Goal: Transaction & Acquisition: Purchase product/service

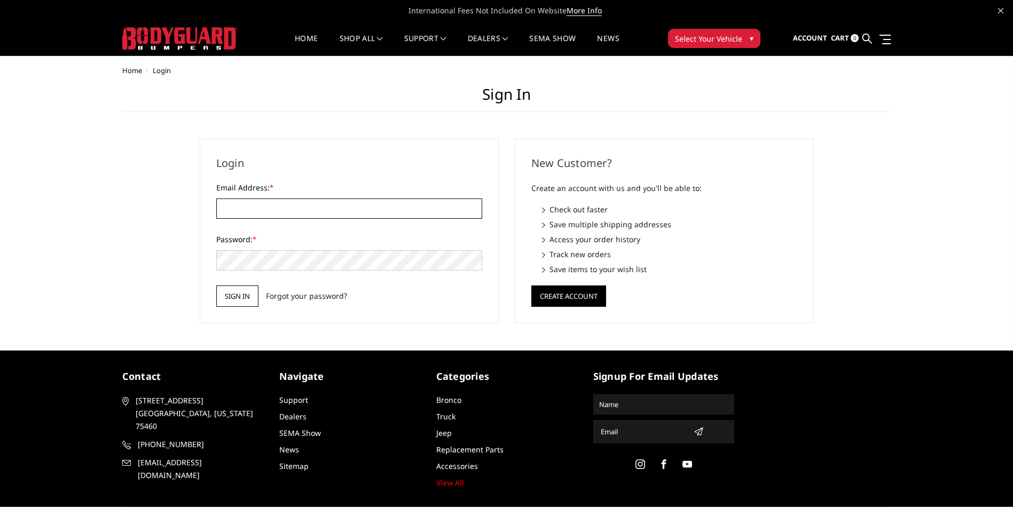
type input "[EMAIL_ADDRESS][DOMAIN_NAME]"
click at [242, 294] on input "Sign in" at bounding box center [237, 296] width 42 height 21
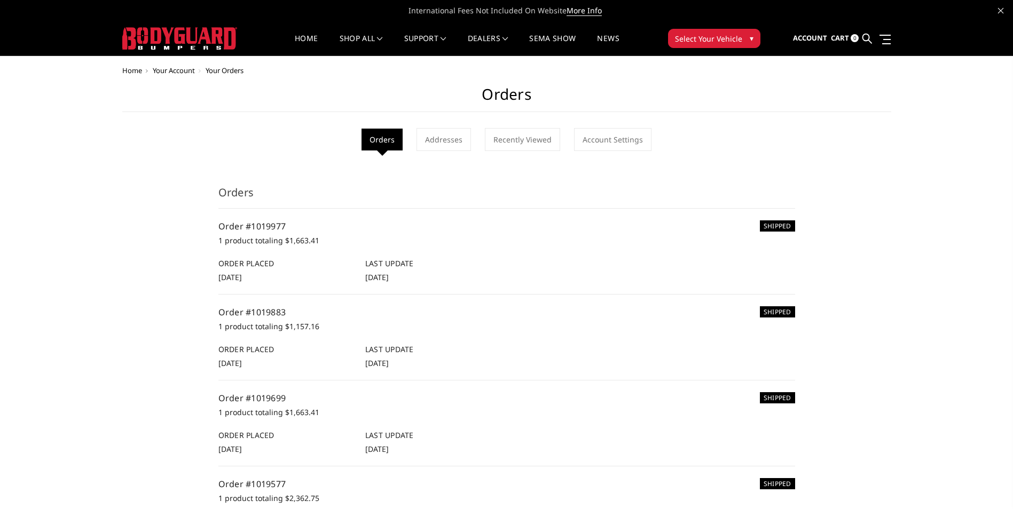
click at [730, 34] on span "Select Your Vehicle" at bounding box center [708, 38] width 67 height 11
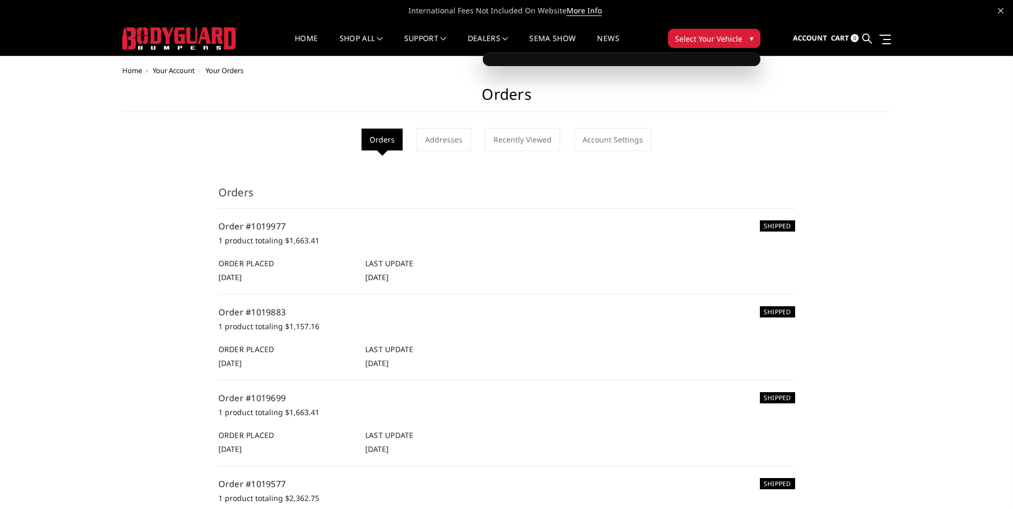
click at [749, 33] on span "▾" at bounding box center [751, 38] width 4 height 11
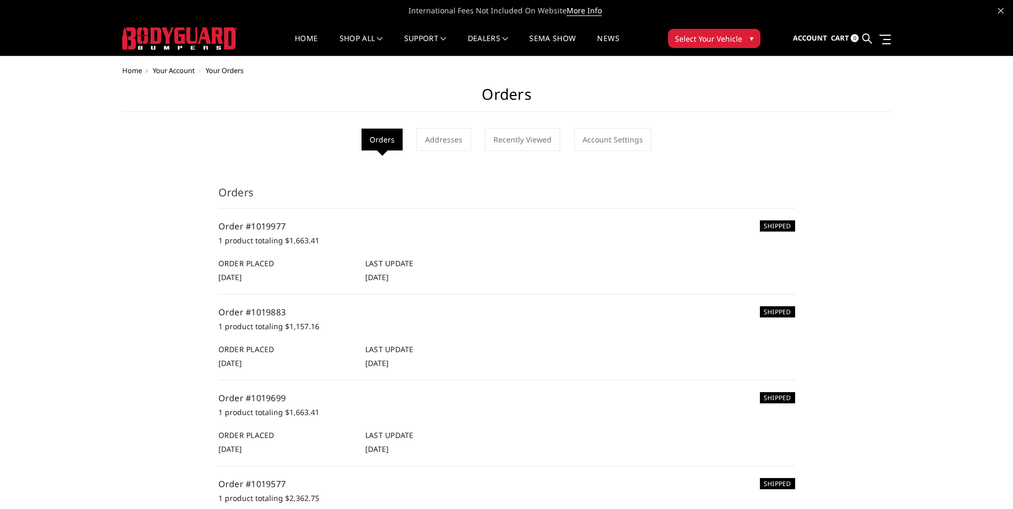
click at [749, 33] on span "▾" at bounding box center [751, 38] width 4 height 11
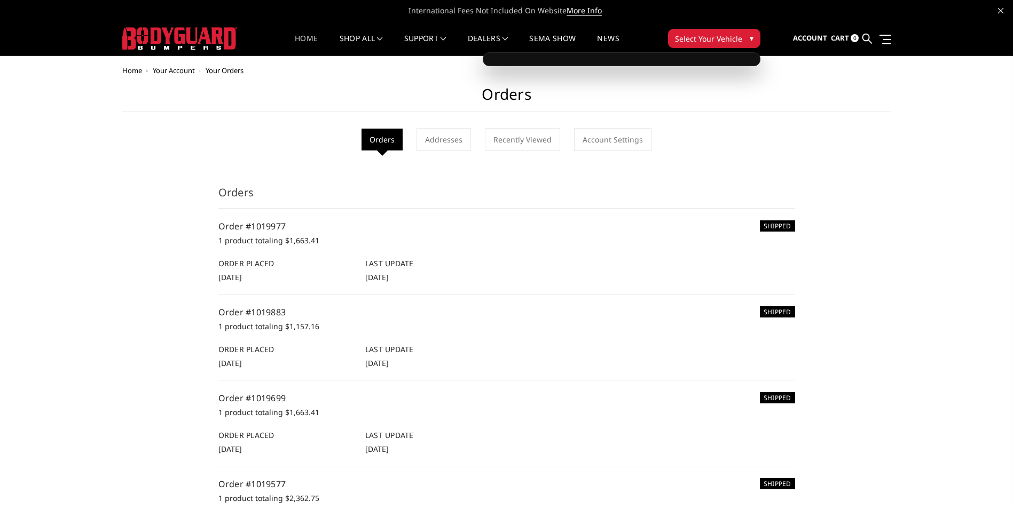
click at [314, 36] on link "Home" at bounding box center [306, 45] width 23 height 21
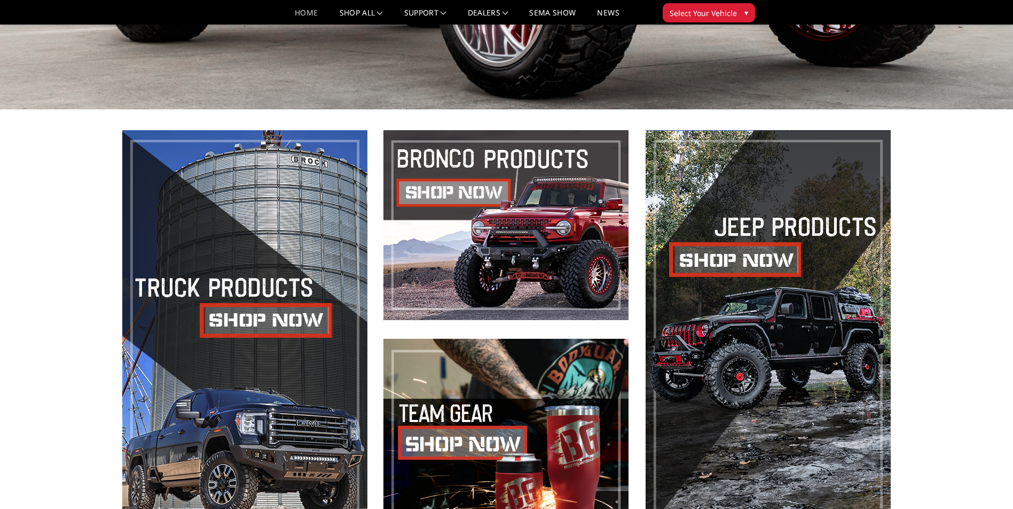
scroll to position [427, 0]
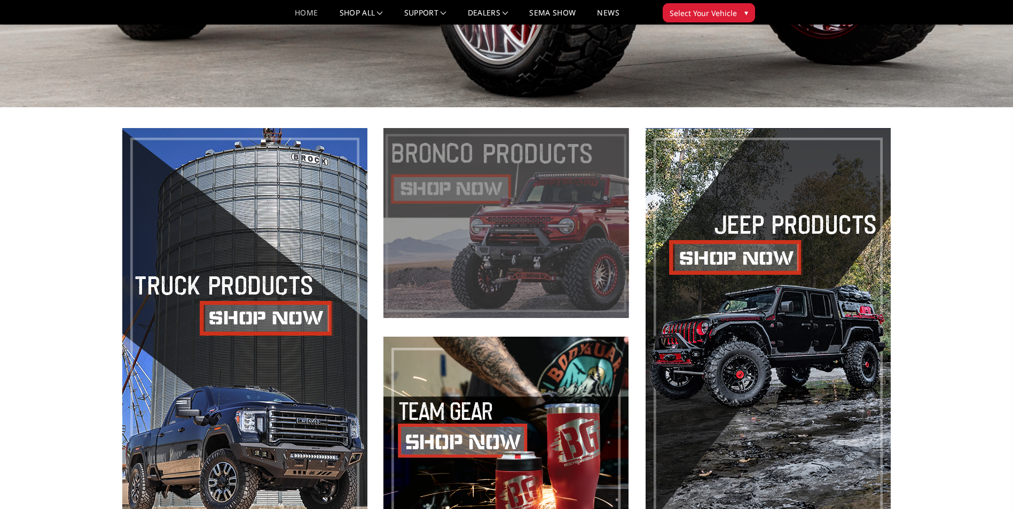
click at [492, 206] on span at bounding box center [505, 223] width 245 height 190
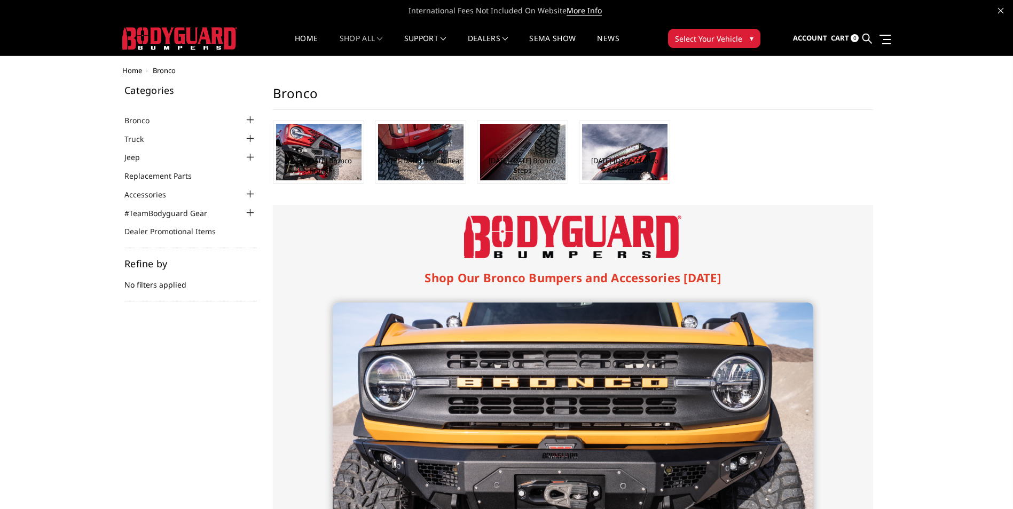
click at [253, 121] on div at bounding box center [250, 120] width 13 height 13
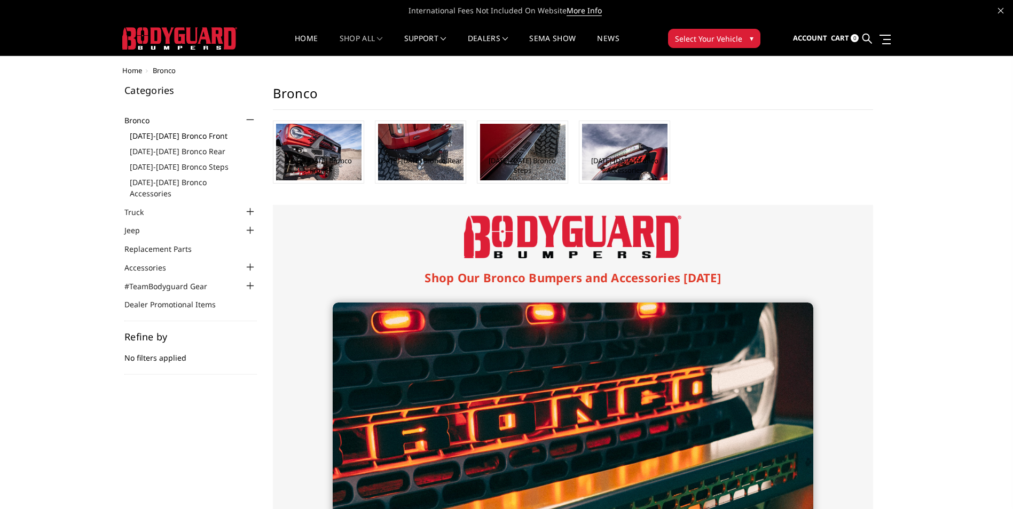
click at [193, 135] on link "2021-2025 Bronco Front" at bounding box center [193, 135] width 127 height 11
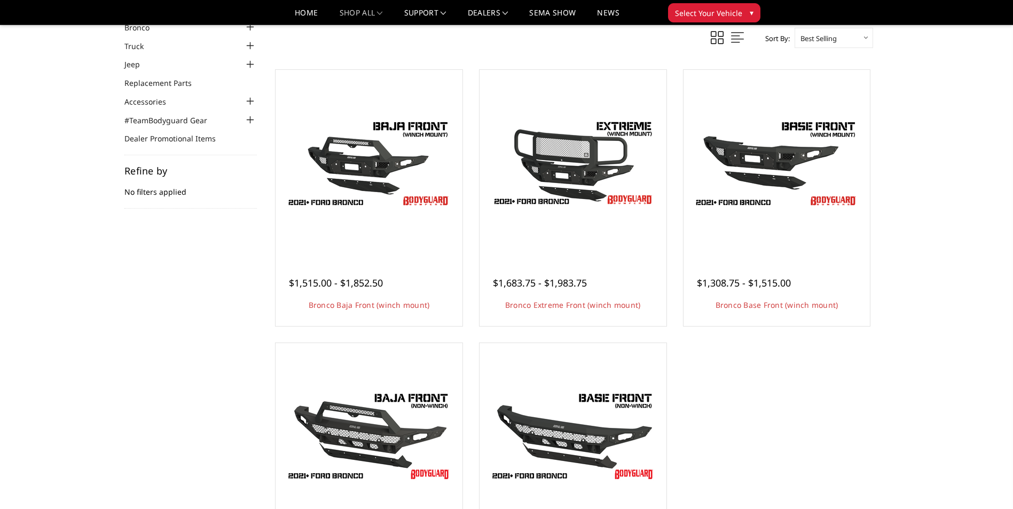
scroll to position [107, 0]
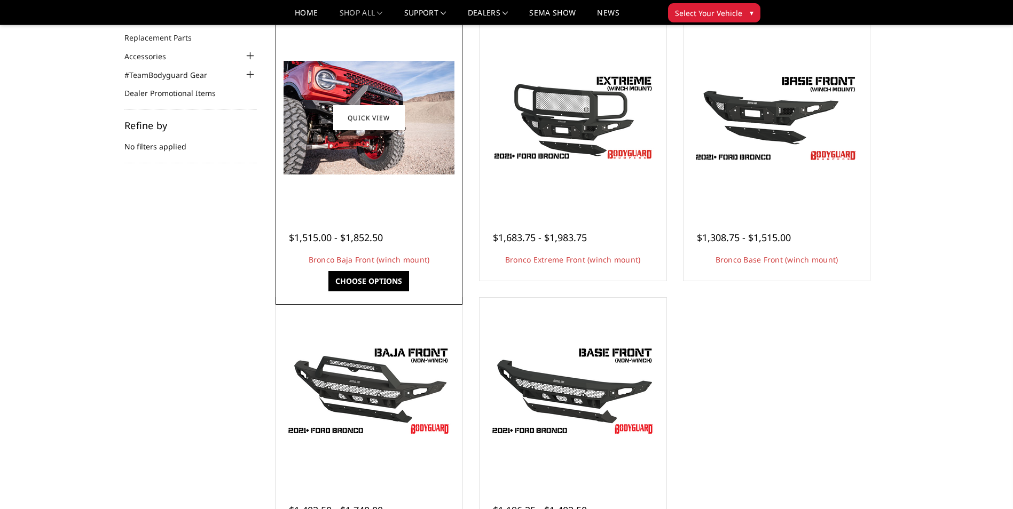
click at [414, 136] on img at bounding box center [368, 118] width 171 height 114
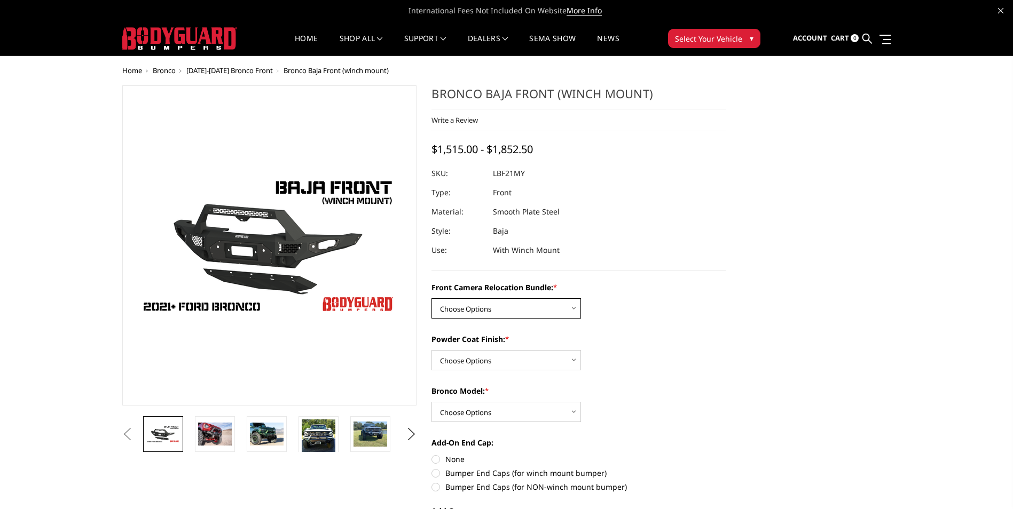
click at [550, 308] on select "Choose Options Without Front Camera Relocation With Front Camera Relocation (Ha…" at bounding box center [505, 308] width 149 height 20
select select "4016"
click at [431, 298] on select "Choose Options Without Front Camera Relocation With Front Camera Relocation (Ha…" at bounding box center [505, 308] width 149 height 20
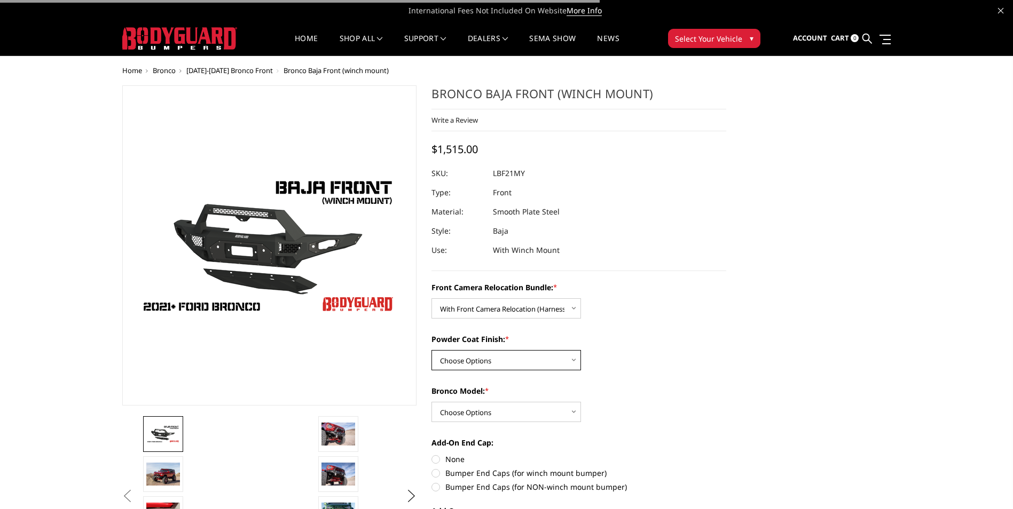
click at [537, 356] on select "Choose Options Textured Black Powder Coat Bare Metal" at bounding box center [505, 360] width 149 height 20
select select "4015"
click at [431, 350] on select "Choose Options Textured Black Powder Coat Bare Metal" at bounding box center [505, 360] width 149 height 20
click at [519, 410] on select "Choose Options Raptor Base/Badlands/Wildtrak/etc." at bounding box center [505, 412] width 149 height 20
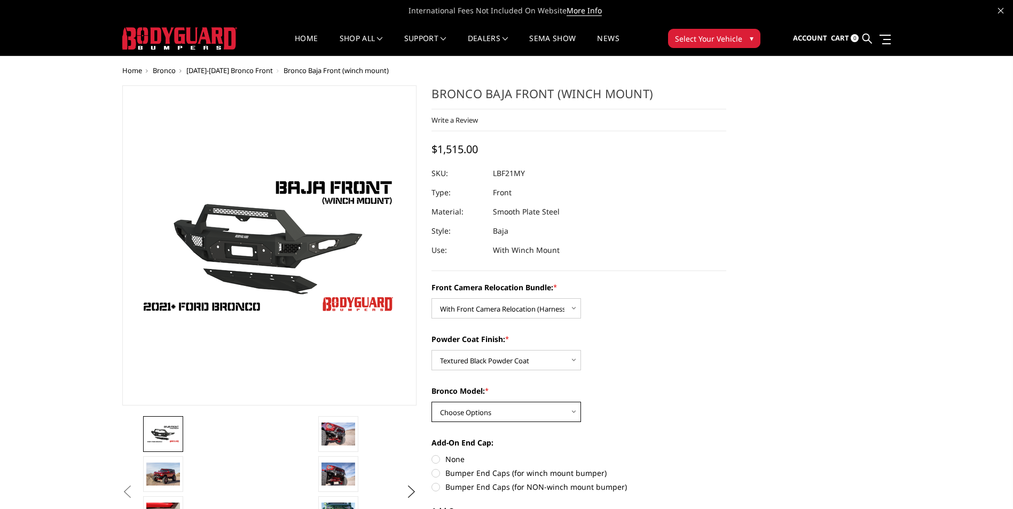
select select "4013"
click at [431, 402] on select "Choose Options Raptor Base/Badlands/Wildtrak/etc." at bounding box center [505, 412] width 149 height 20
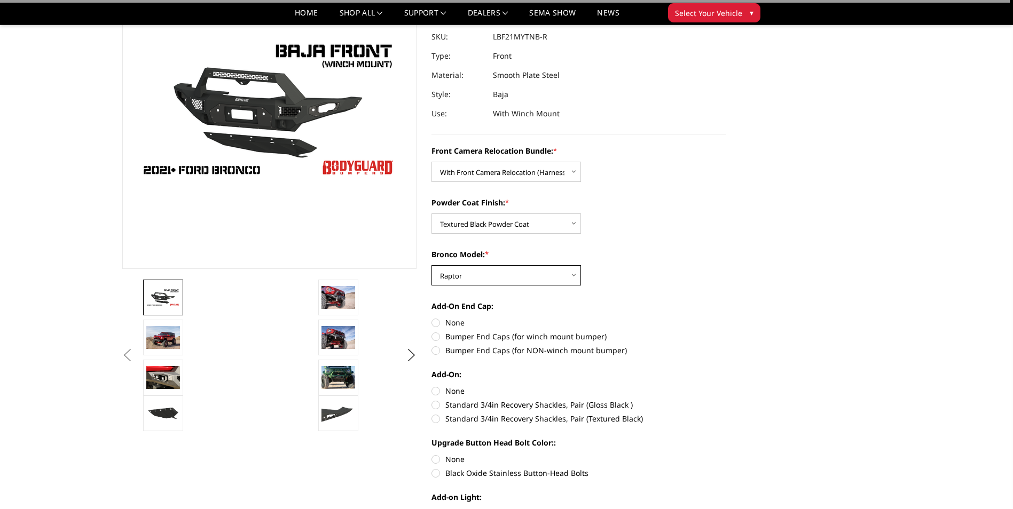
scroll to position [107, 0]
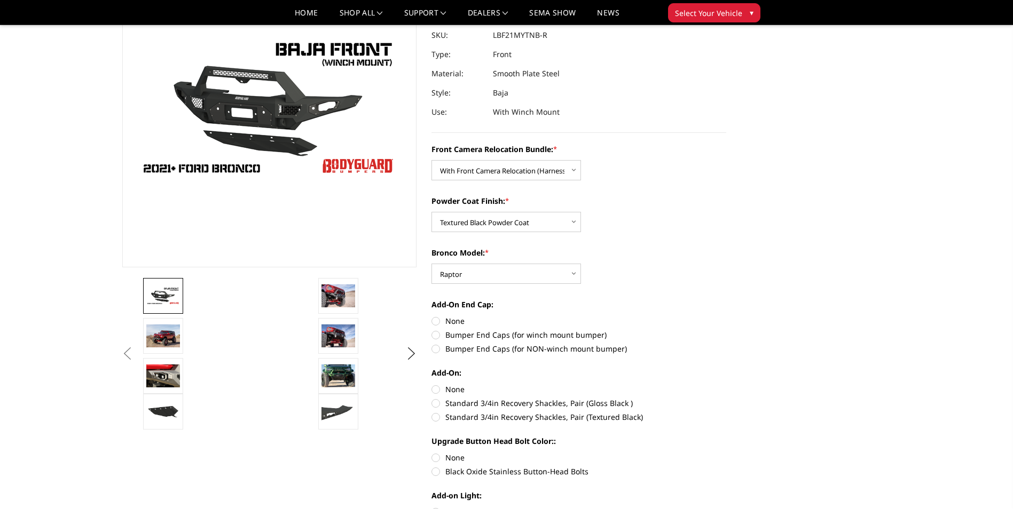
click at [436, 337] on label "Bumper End Caps (for winch mount bumper)" at bounding box center [578, 334] width 295 height 11
click at [726, 316] on input "Bumper End Caps (for winch mount bumper)" at bounding box center [726, 315] width 1 height 1
radio input "true"
click at [439, 407] on label "Standard 3/4in Recovery Shackles, Pair (Gloss Black )" at bounding box center [578, 403] width 295 height 11
click at [726, 384] on input "Standard 3/4in Recovery Shackles, Pair (Gloss Black )" at bounding box center [726, 384] width 1 height 1
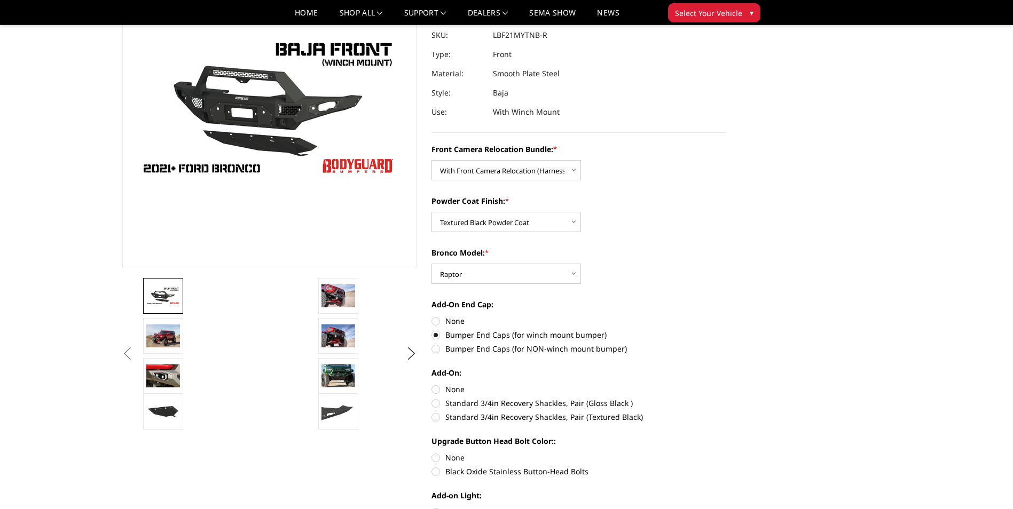
radio input "true"
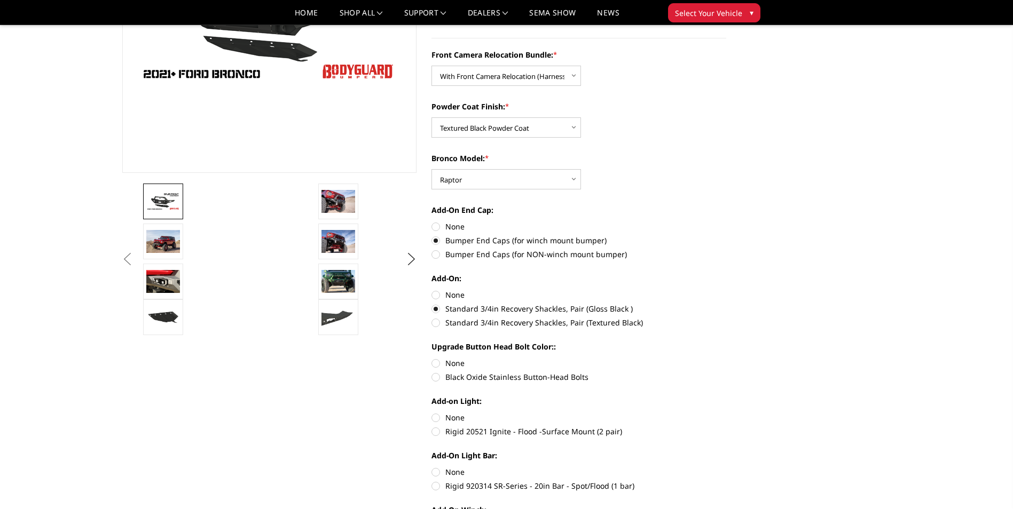
scroll to position [214, 0]
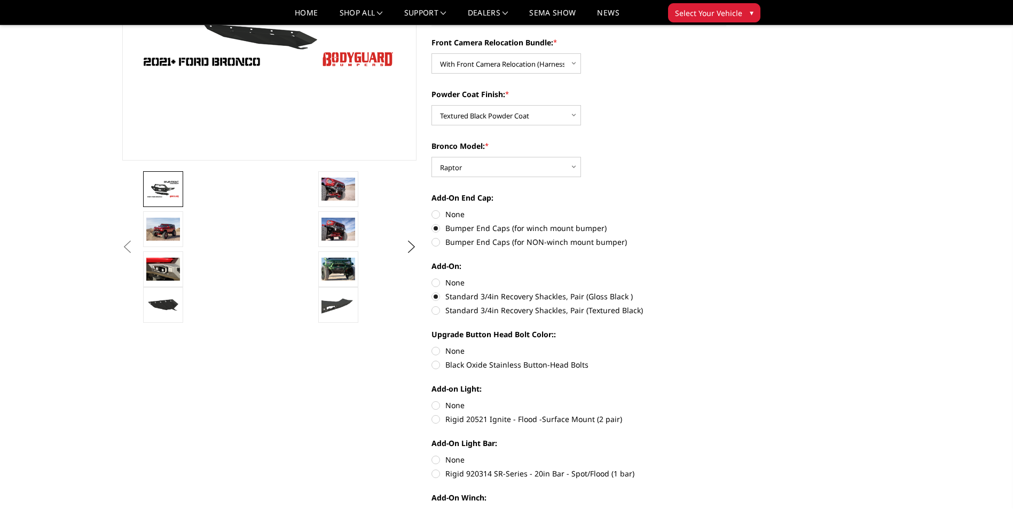
click at [437, 354] on label "None" at bounding box center [578, 350] width 295 height 11
click at [432, 346] on input "None" at bounding box center [431, 345] width 1 height 1
radio input "true"
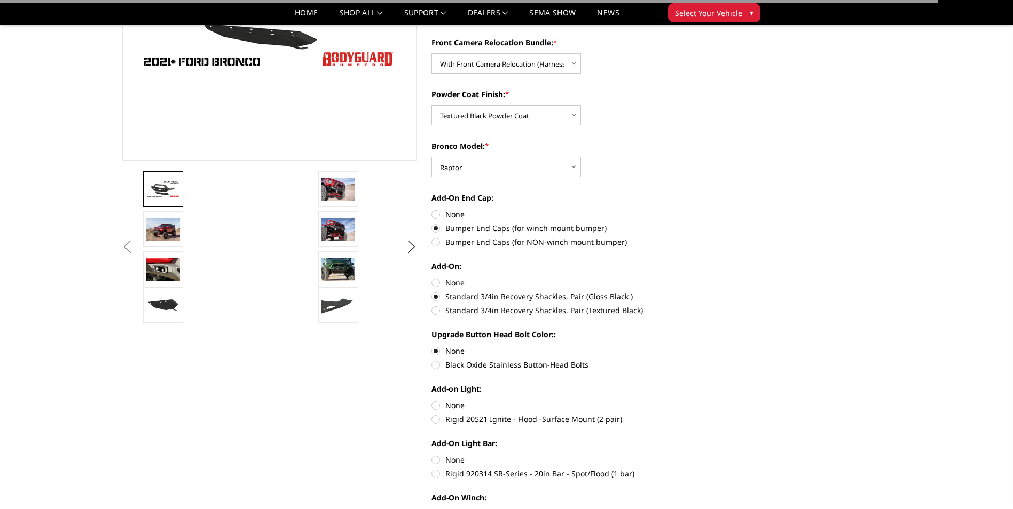
scroll to position [267, 0]
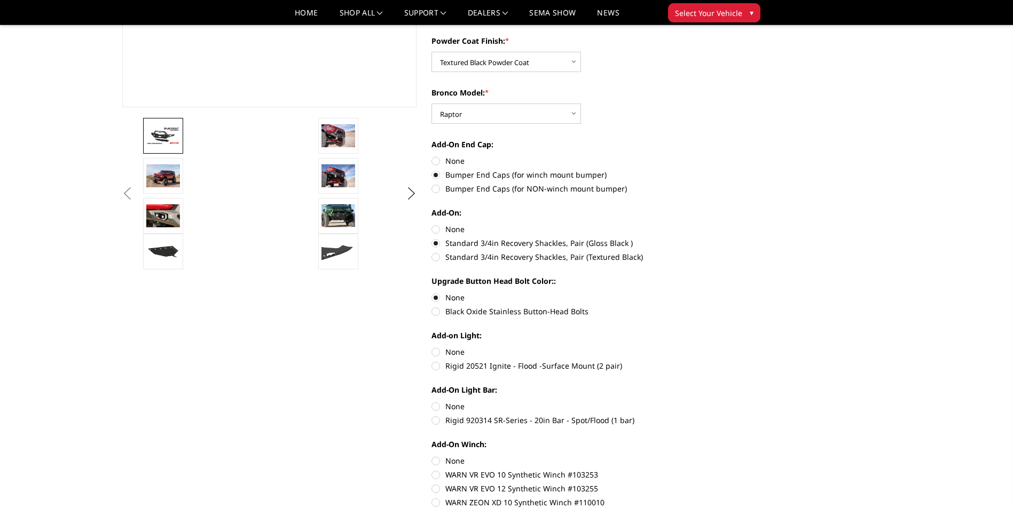
click at [437, 365] on label "Rigid 20521 Ignite - Flood -Surface Mount (2 pair)" at bounding box center [578, 365] width 295 height 11
click at [726, 347] on input "Rigid 20521 Ignite - Flood -Surface Mount (2 pair)" at bounding box center [726, 346] width 1 height 1
radio input "true"
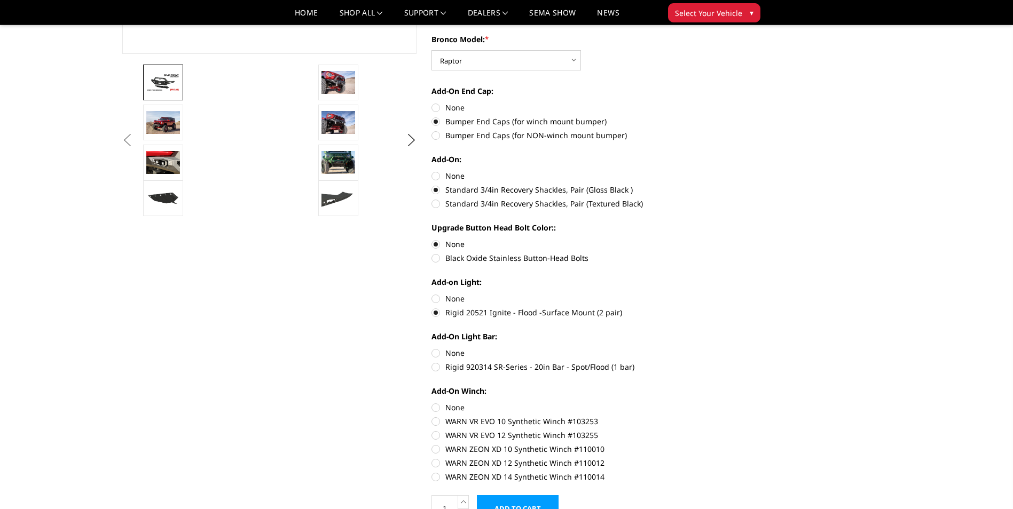
scroll to position [374, 0]
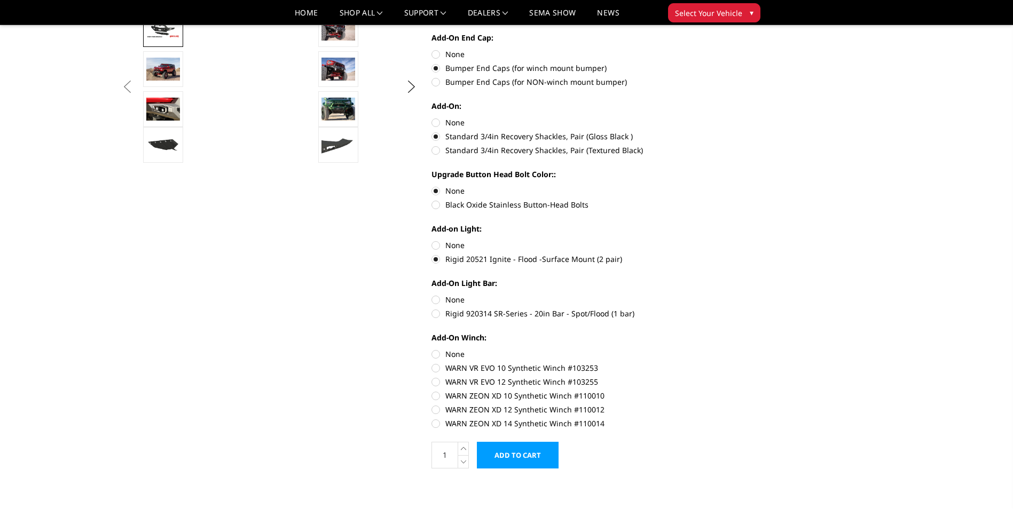
click at [437, 372] on label "WARN VR EVO 10 Synthetic Winch #103253" at bounding box center [578, 367] width 295 height 11
click at [726, 349] on input "WARN VR EVO 10 Synthetic Winch #103253" at bounding box center [726, 349] width 1 height 1
radio input "true"
click at [437, 318] on label "Rigid 920314 SR-Series - 20in Bar - Spot/Flood (1 bar)" at bounding box center [578, 313] width 295 height 11
click at [726, 295] on input "Rigid 920314 SR-Series - 20in Bar - Spot/Flood (1 bar)" at bounding box center [726, 294] width 1 height 1
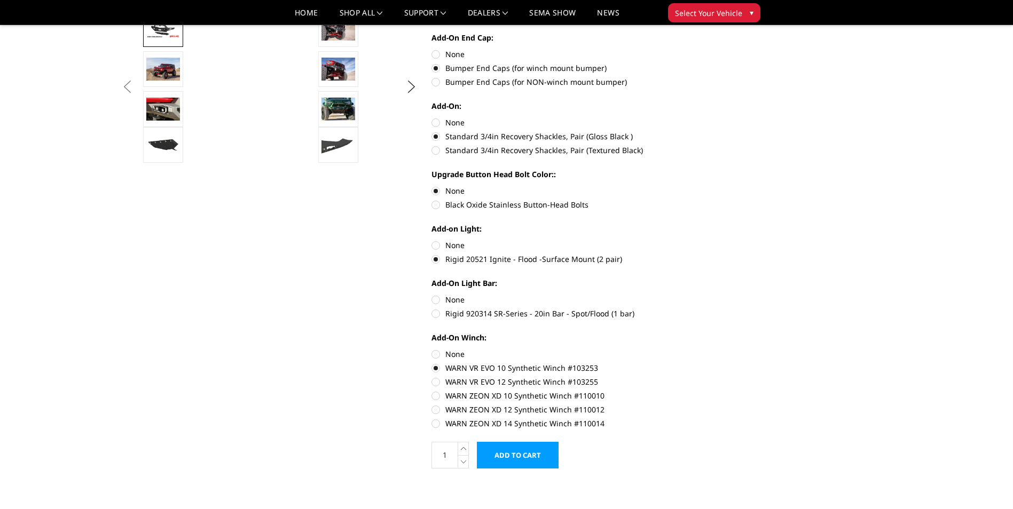
radio input "true"
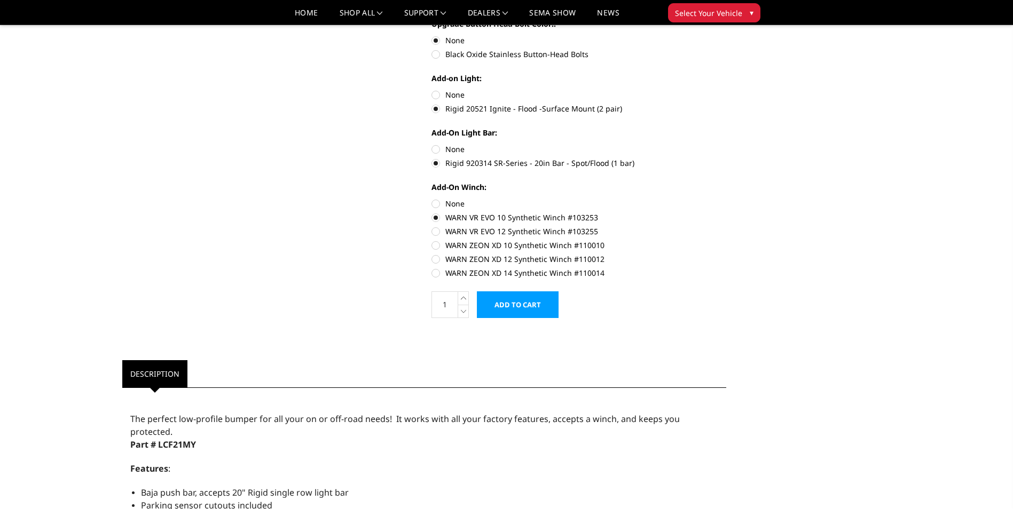
scroll to position [480, 0]
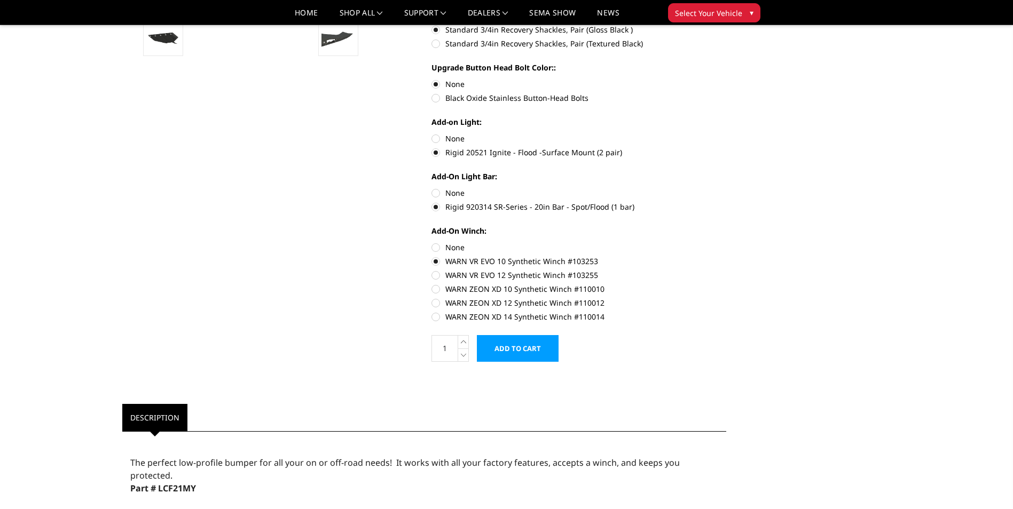
click at [433, 194] on label "None" at bounding box center [578, 192] width 295 height 11
click at [432, 188] on input "None" at bounding box center [431, 187] width 1 height 1
radio input "true"
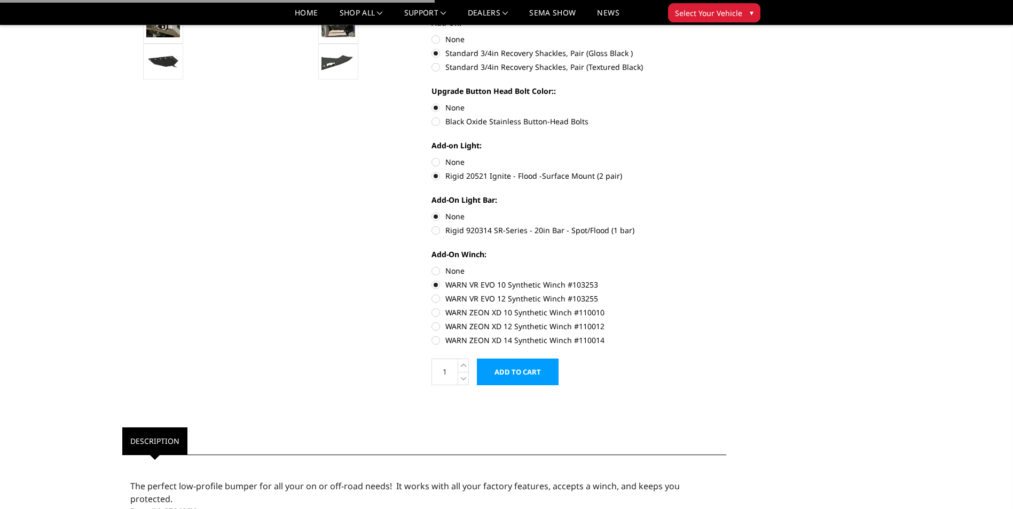
scroll to position [423, 0]
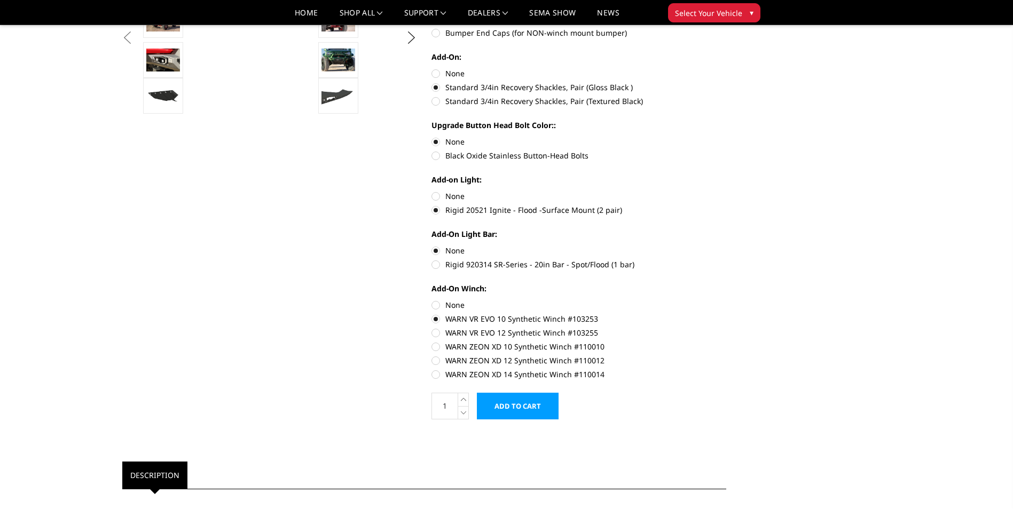
click at [434, 192] on label "None" at bounding box center [578, 196] width 295 height 11
click at [432, 191] on input "None" at bounding box center [431, 191] width 1 height 1
radio input "true"
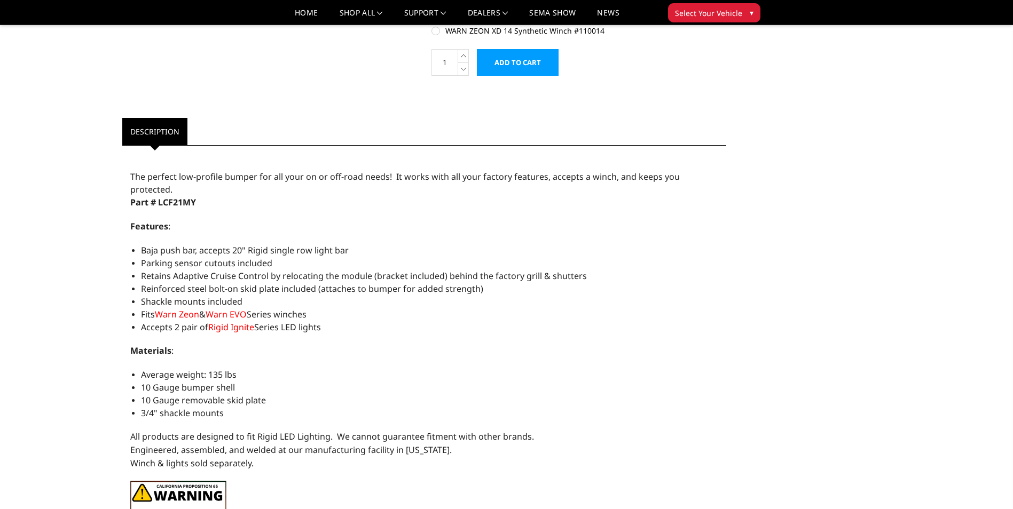
scroll to position [747, 0]
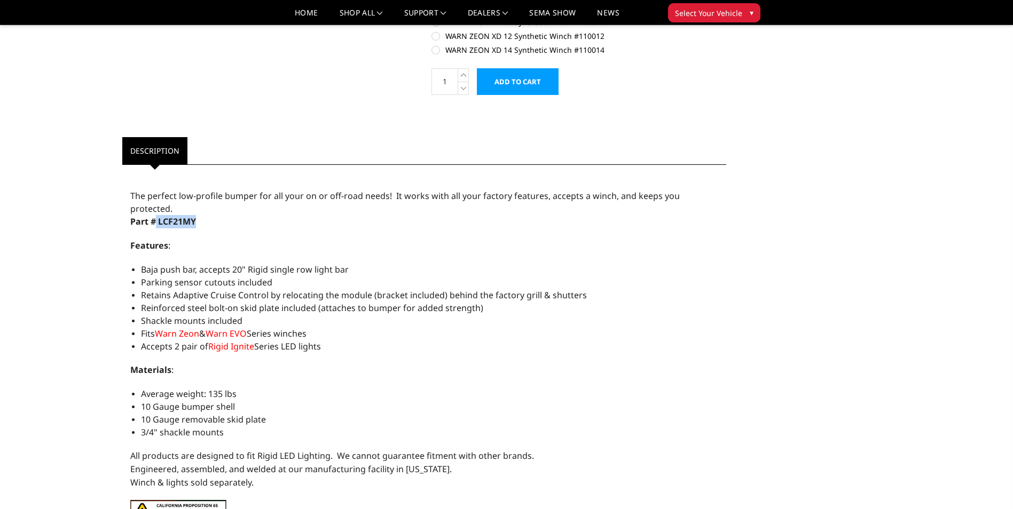
drag, startPoint x: 154, startPoint y: 206, endPoint x: 196, endPoint y: 213, distance: 43.3
click at [196, 215] on p "Part # LCF21MY" at bounding box center [424, 221] width 588 height 13
drag, startPoint x: 196, startPoint y: 213, endPoint x: 186, endPoint y: 214, distance: 10.2
copy span "LCF21MY"
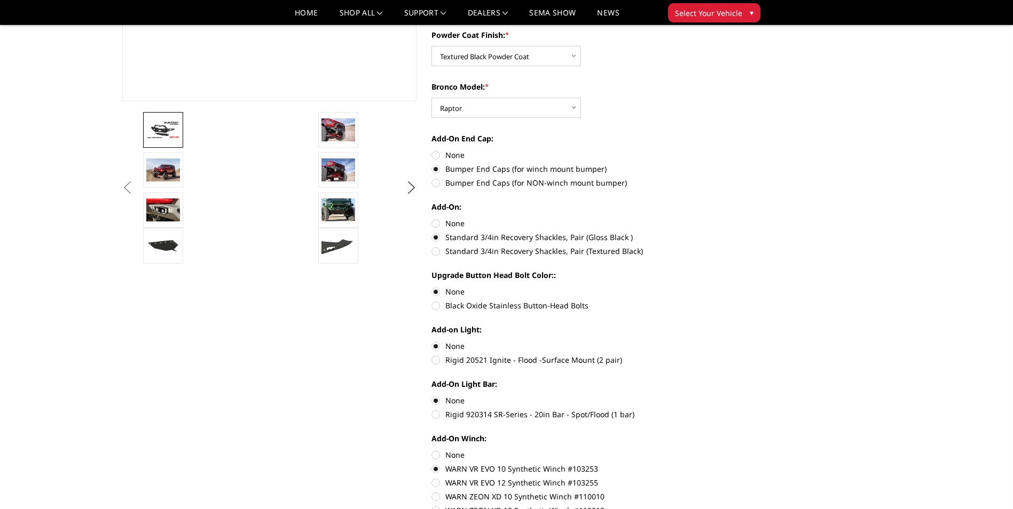
scroll to position [427, 0]
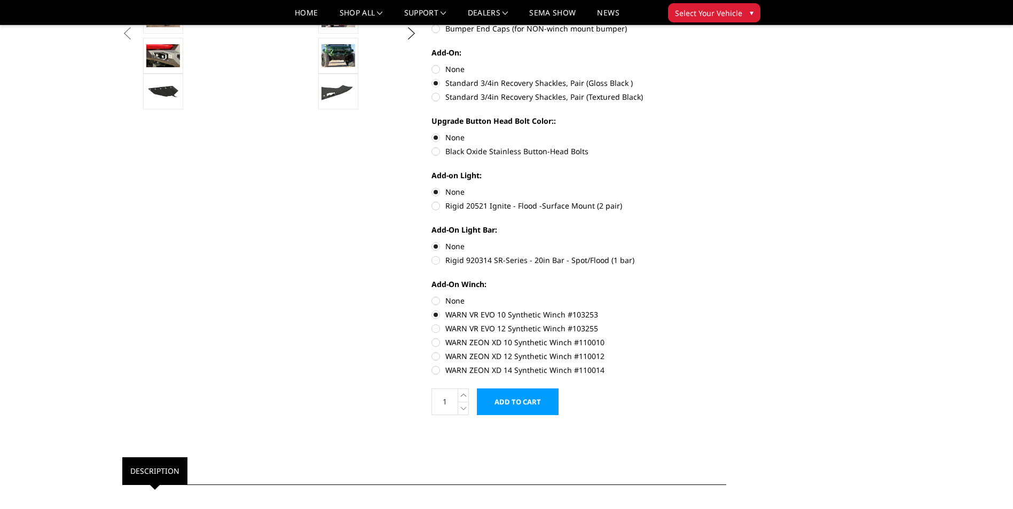
click at [520, 397] on input "Add to Cart" at bounding box center [518, 402] width 82 height 27
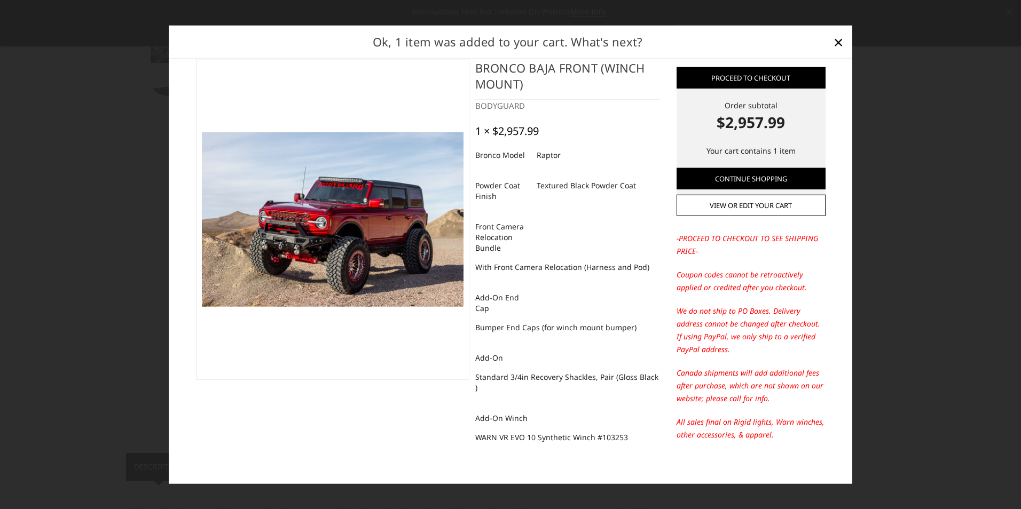
scroll to position [25, 0]
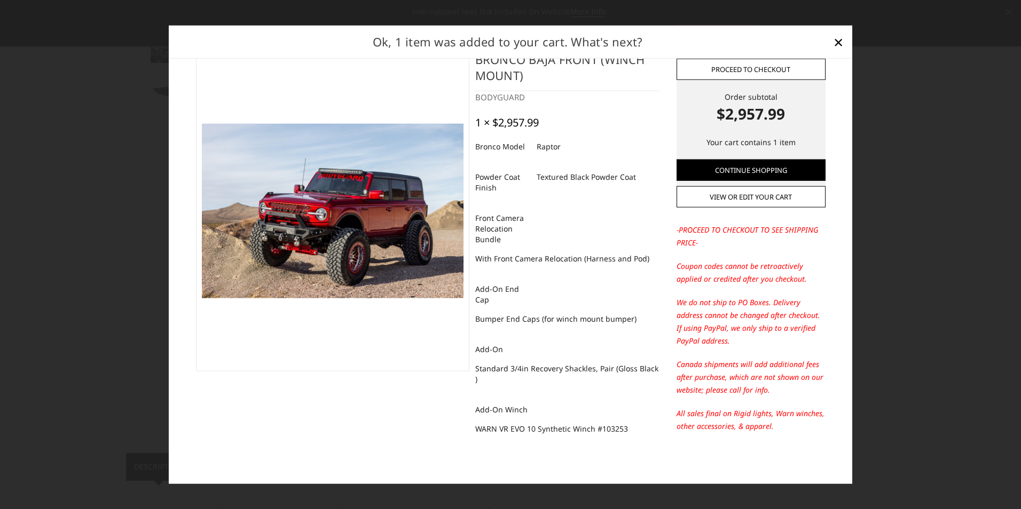
click at [757, 66] on link "Proceed to checkout" at bounding box center [750, 68] width 149 height 21
